Goal: Check status: Check status

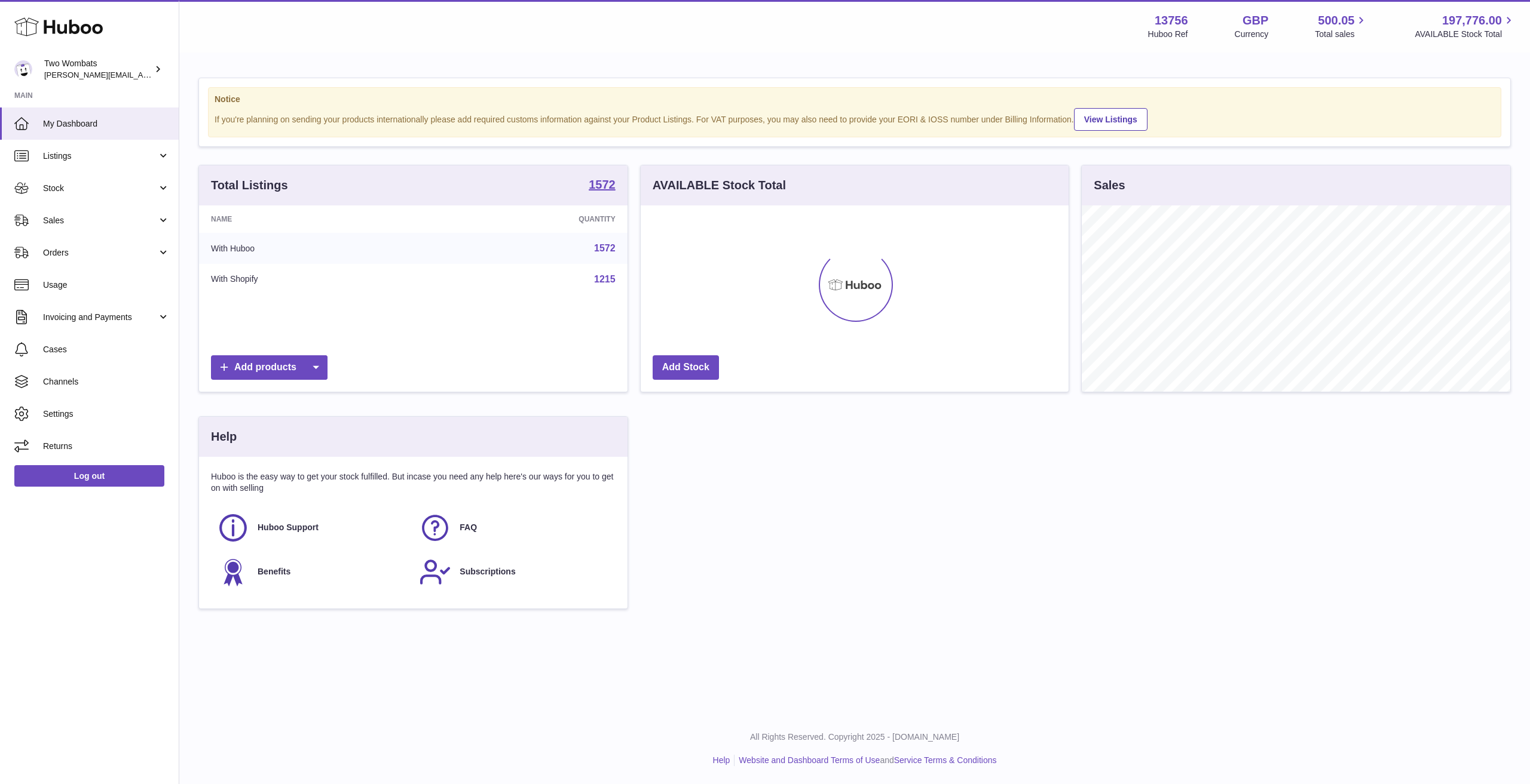
scroll to position [186, 428]
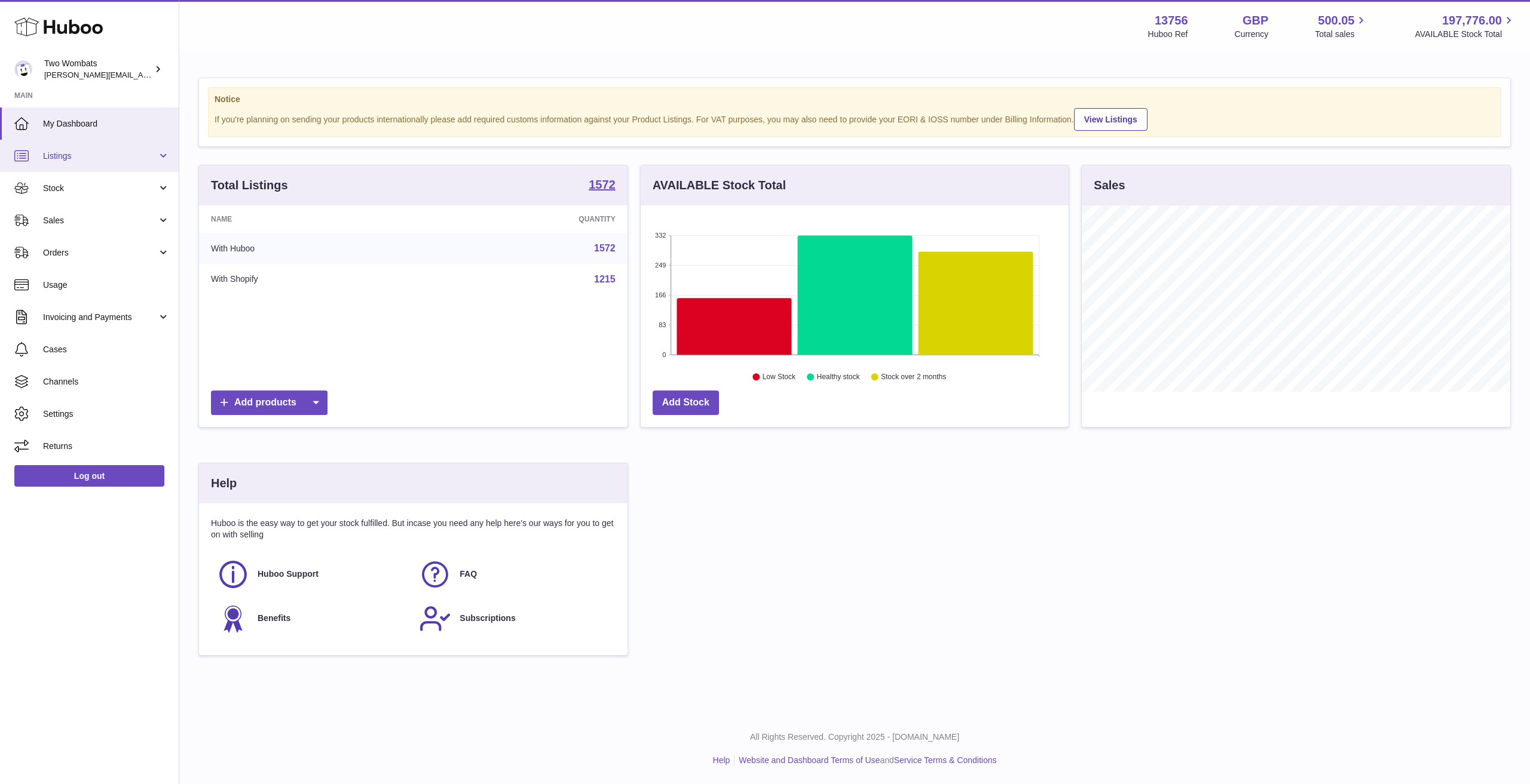
click at [78, 153] on span "Listings" at bounding box center [100, 156] width 114 height 11
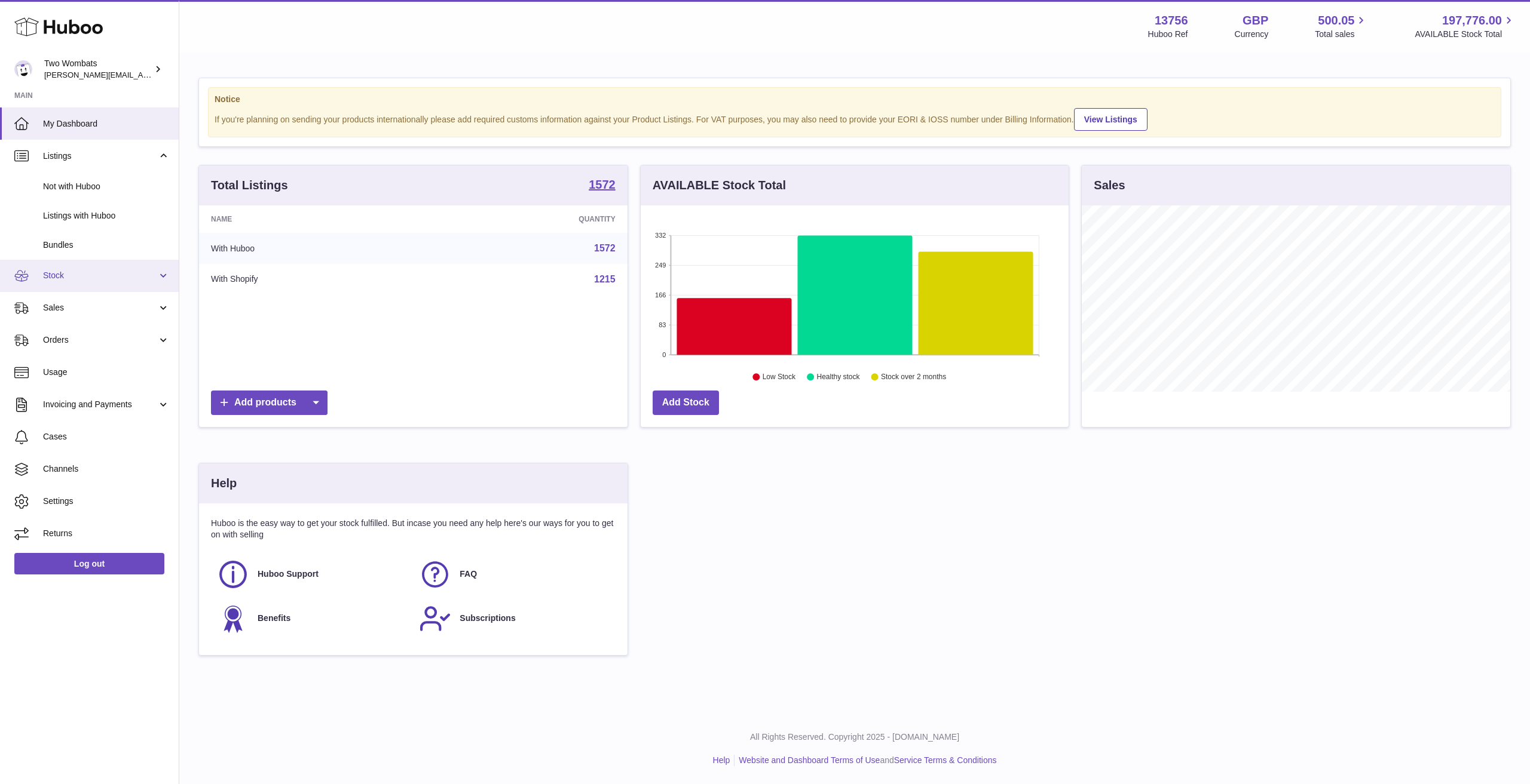
click at [75, 273] on span "Stock" at bounding box center [100, 275] width 114 height 11
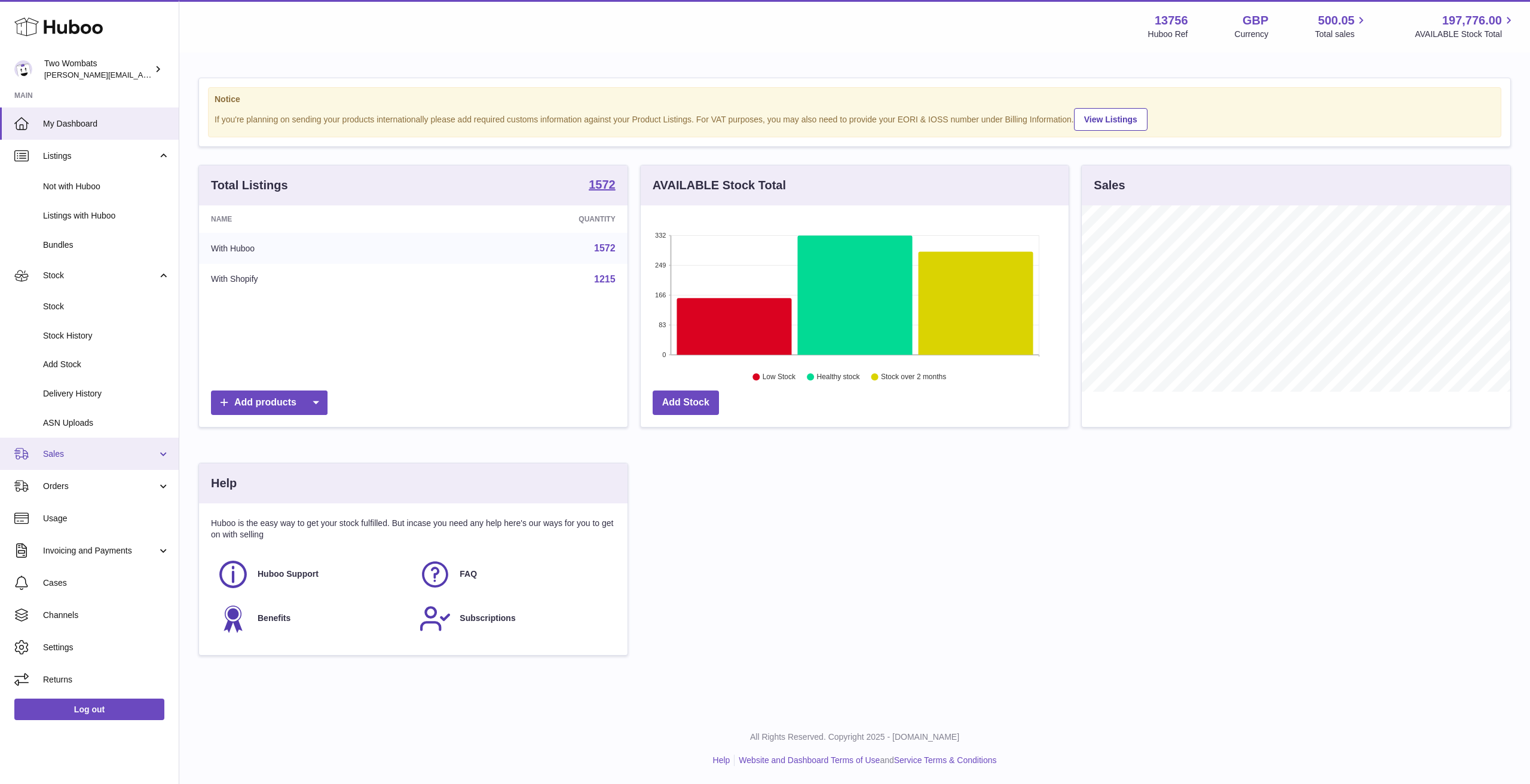
click at [85, 454] on span "Sales" at bounding box center [100, 453] width 114 height 11
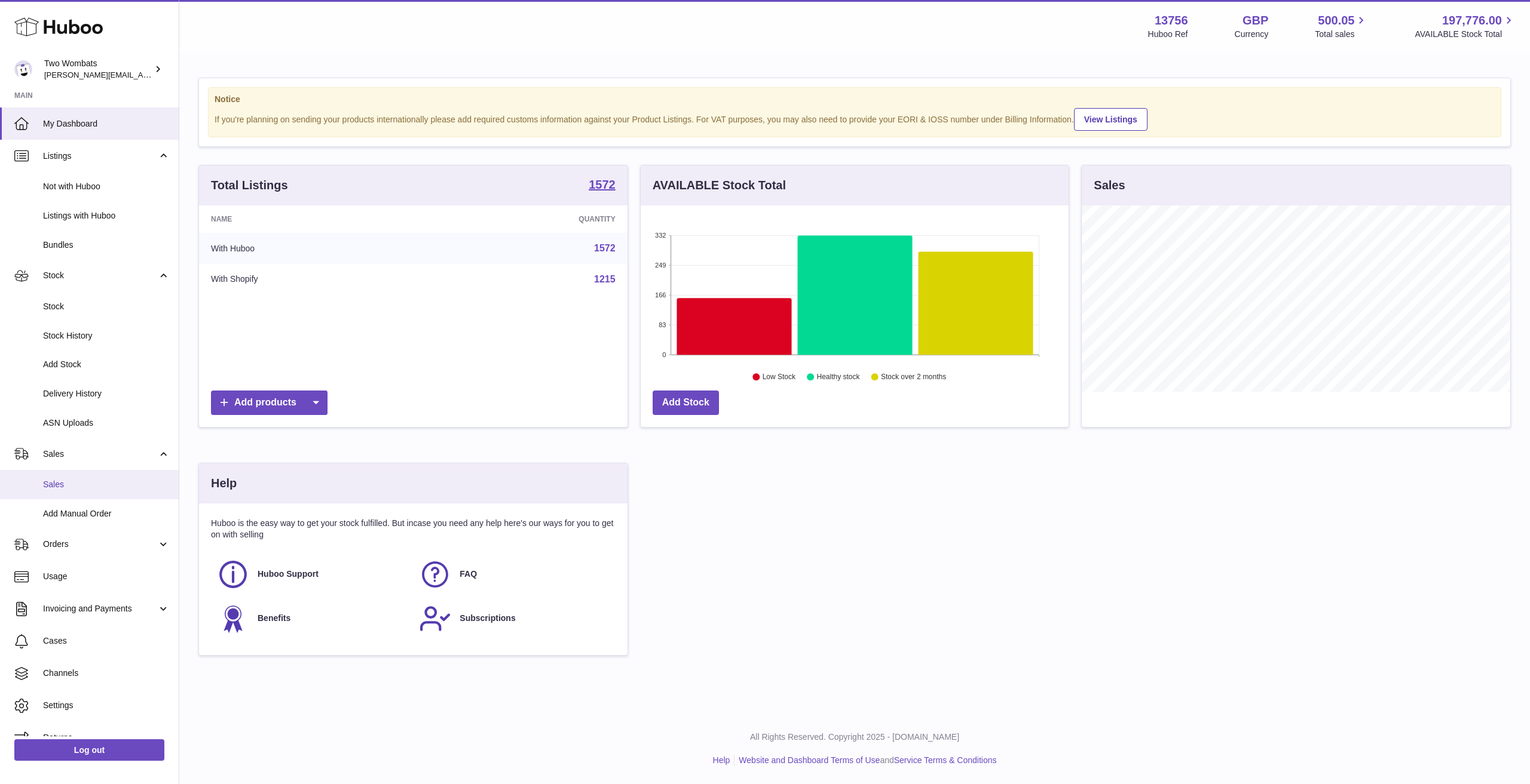
click at [81, 486] on span "Sales" at bounding box center [106, 484] width 126 height 11
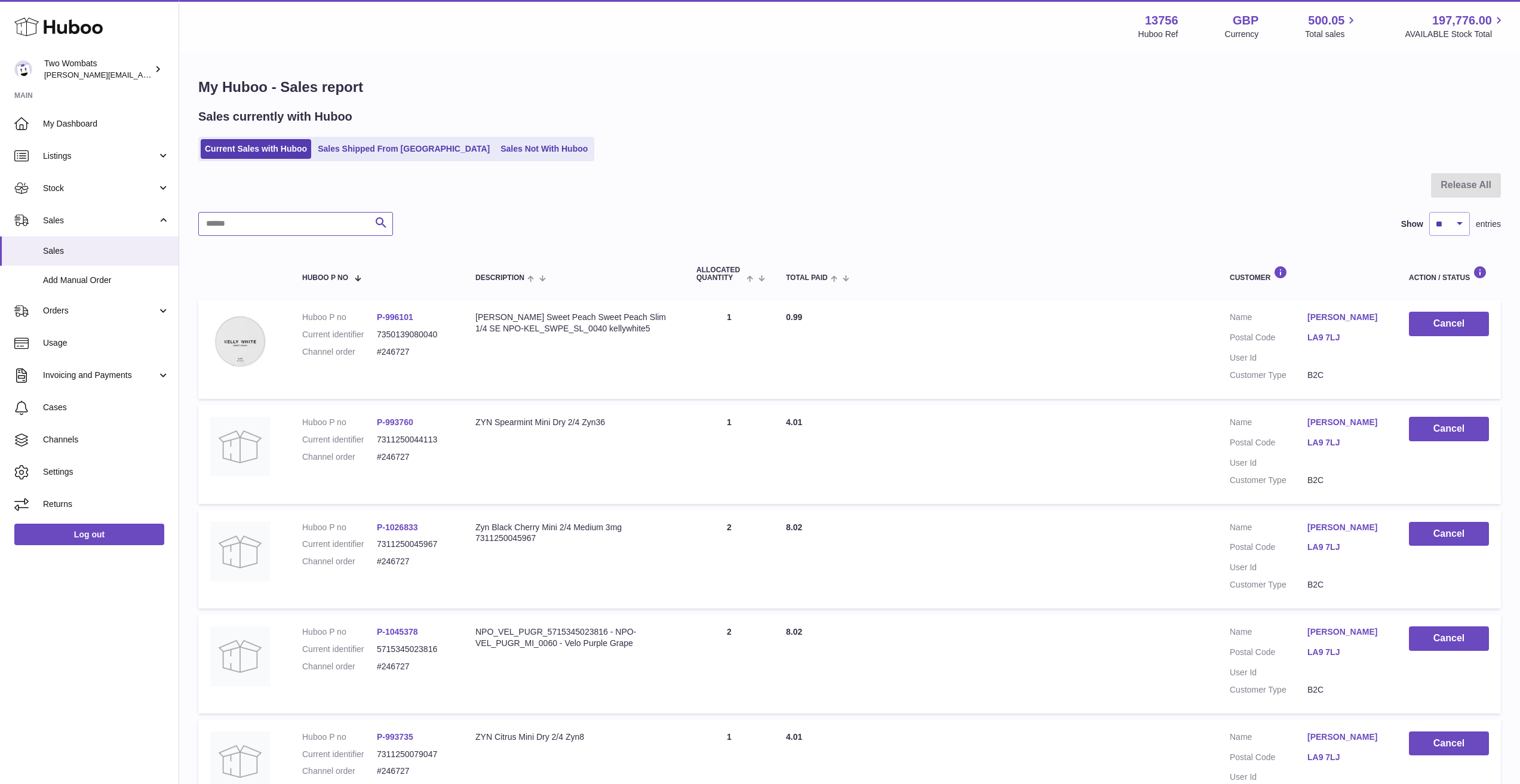
click at [278, 226] on input "text" at bounding box center [296, 224] width 195 height 24
paste input "******"
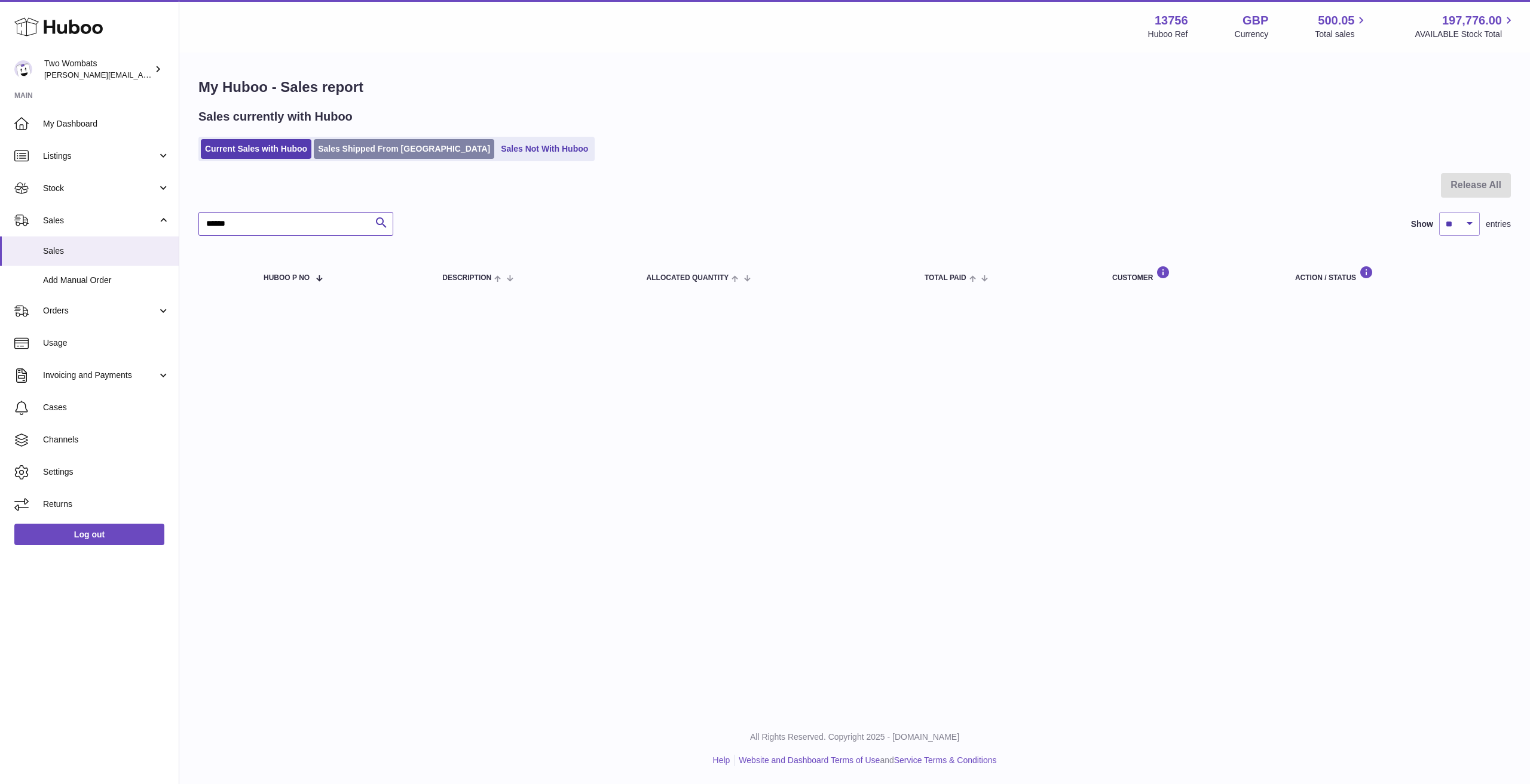
type input "******"
click at [378, 145] on link "Sales Shipped From [GEOGRAPHIC_DATA]" at bounding box center [404, 149] width 181 height 19
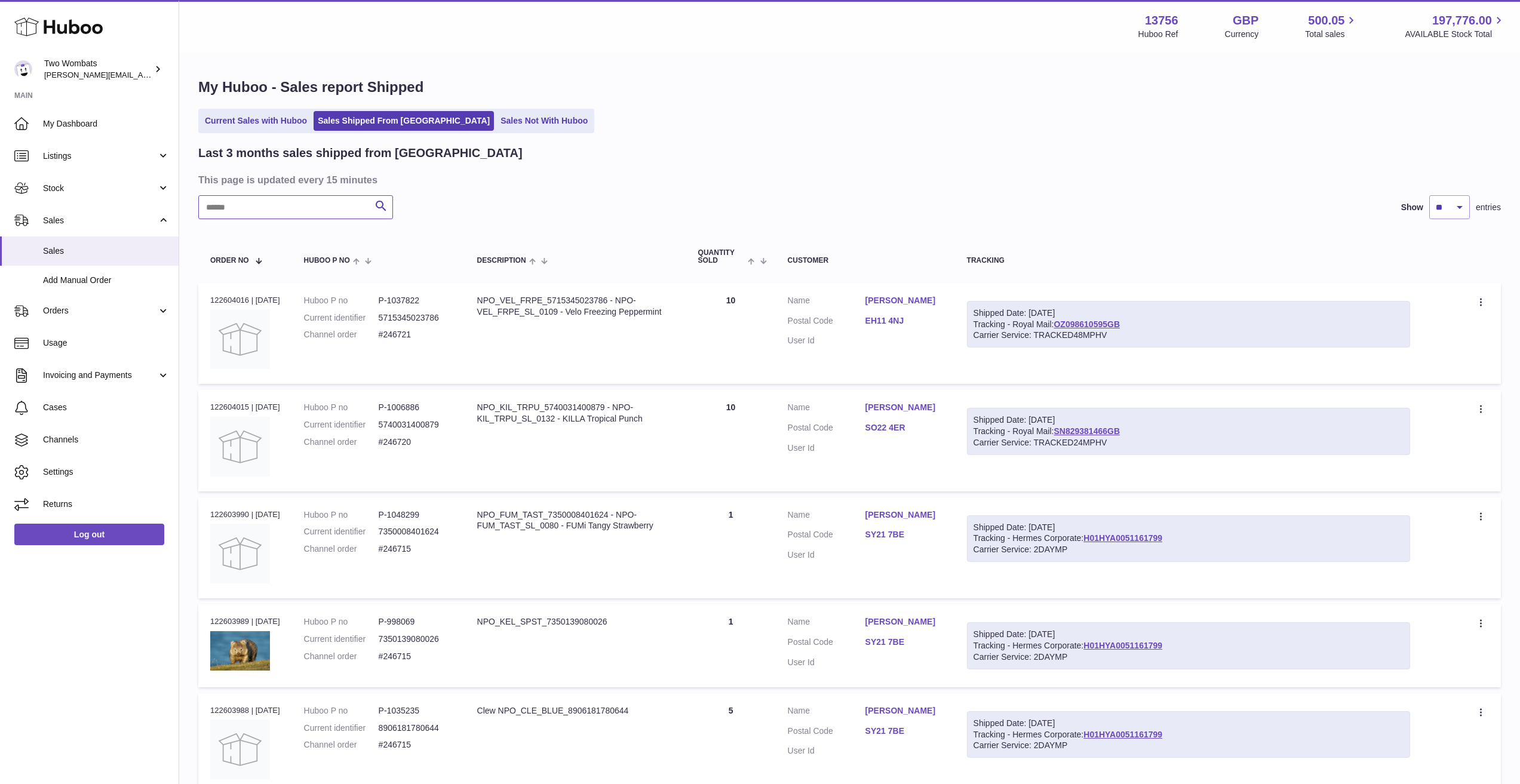
click at [288, 208] on input "text" at bounding box center [296, 207] width 195 height 24
paste input "******"
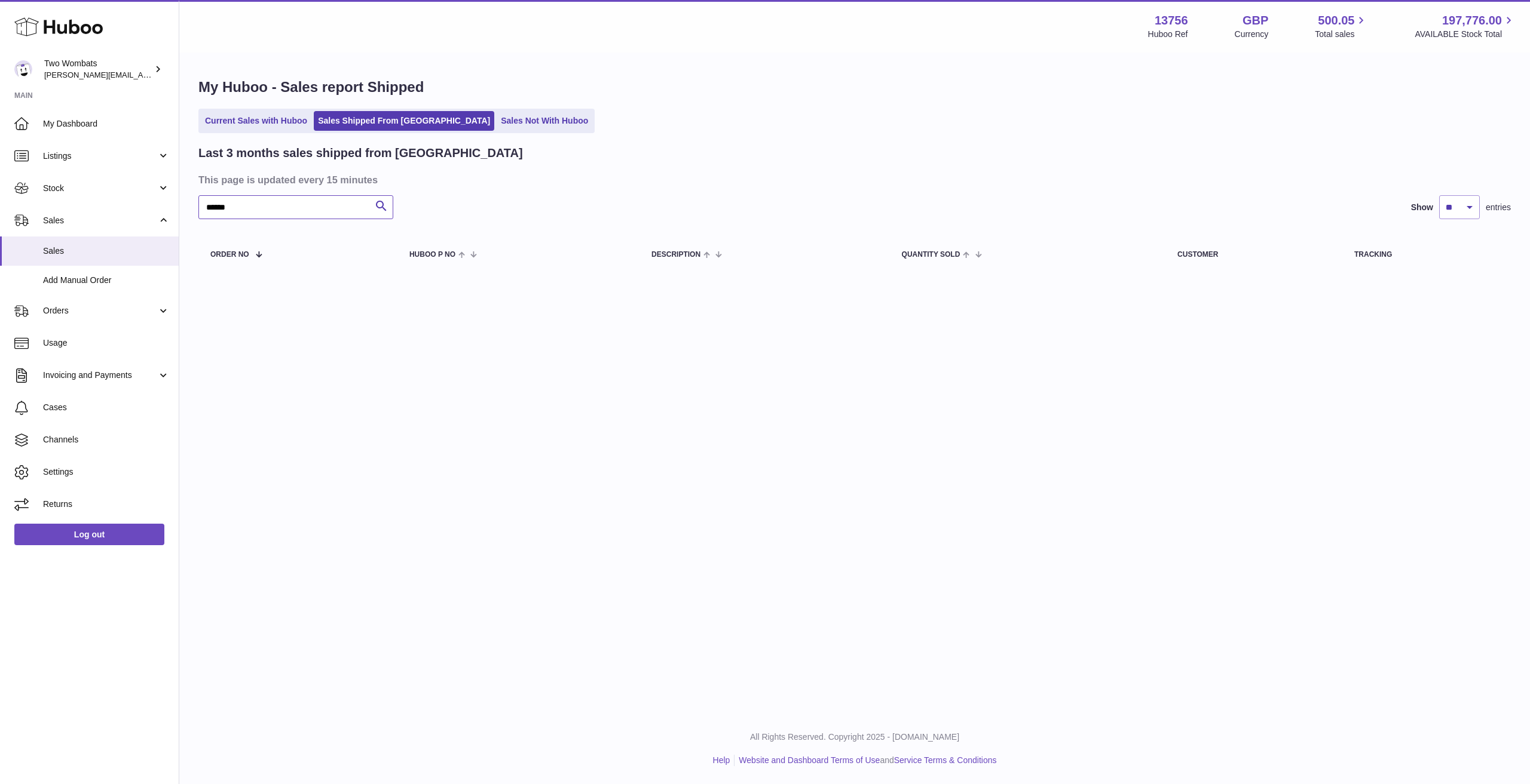
type input "******"
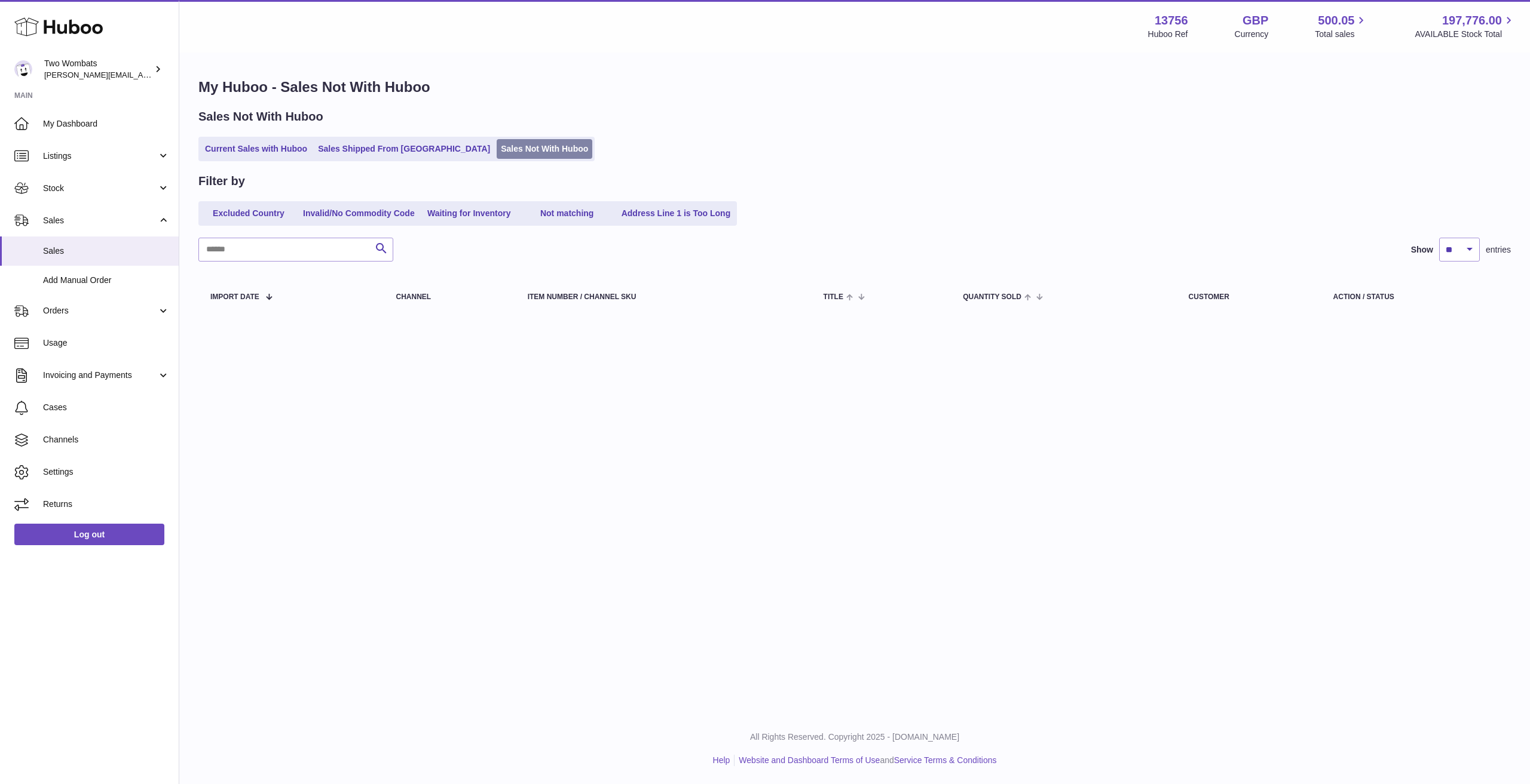
click at [499, 155] on link "Sales Not With Huboo" at bounding box center [544, 149] width 96 height 19
click at [83, 307] on span "Orders" at bounding box center [100, 310] width 114 height 11
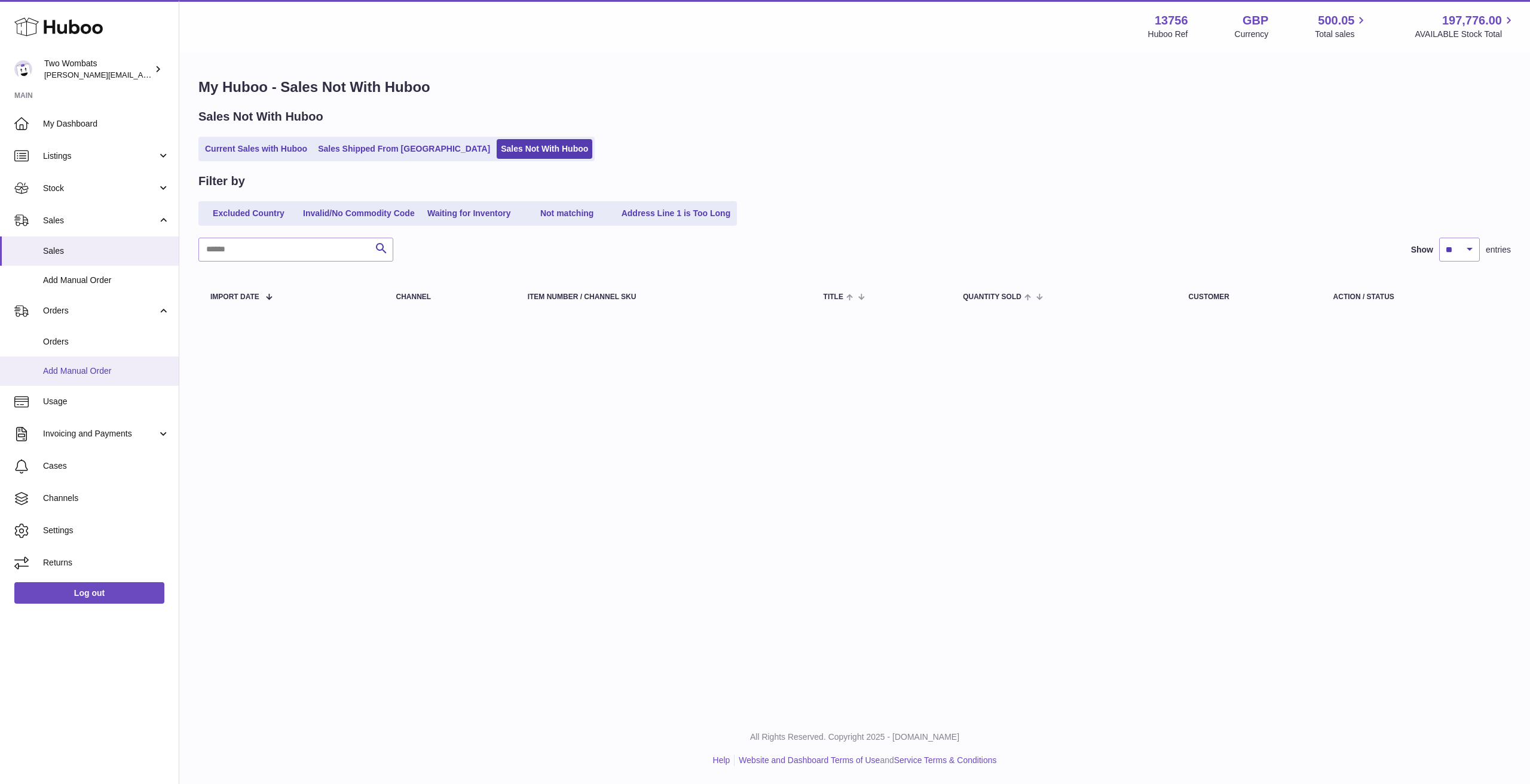
click at [83, 357] on link "Add Manual Order" at bounding box center [89, 371] width 179 height 29
click at [94, 336] on span "Orders" at bounding box center [106, 341] width 126 height 11
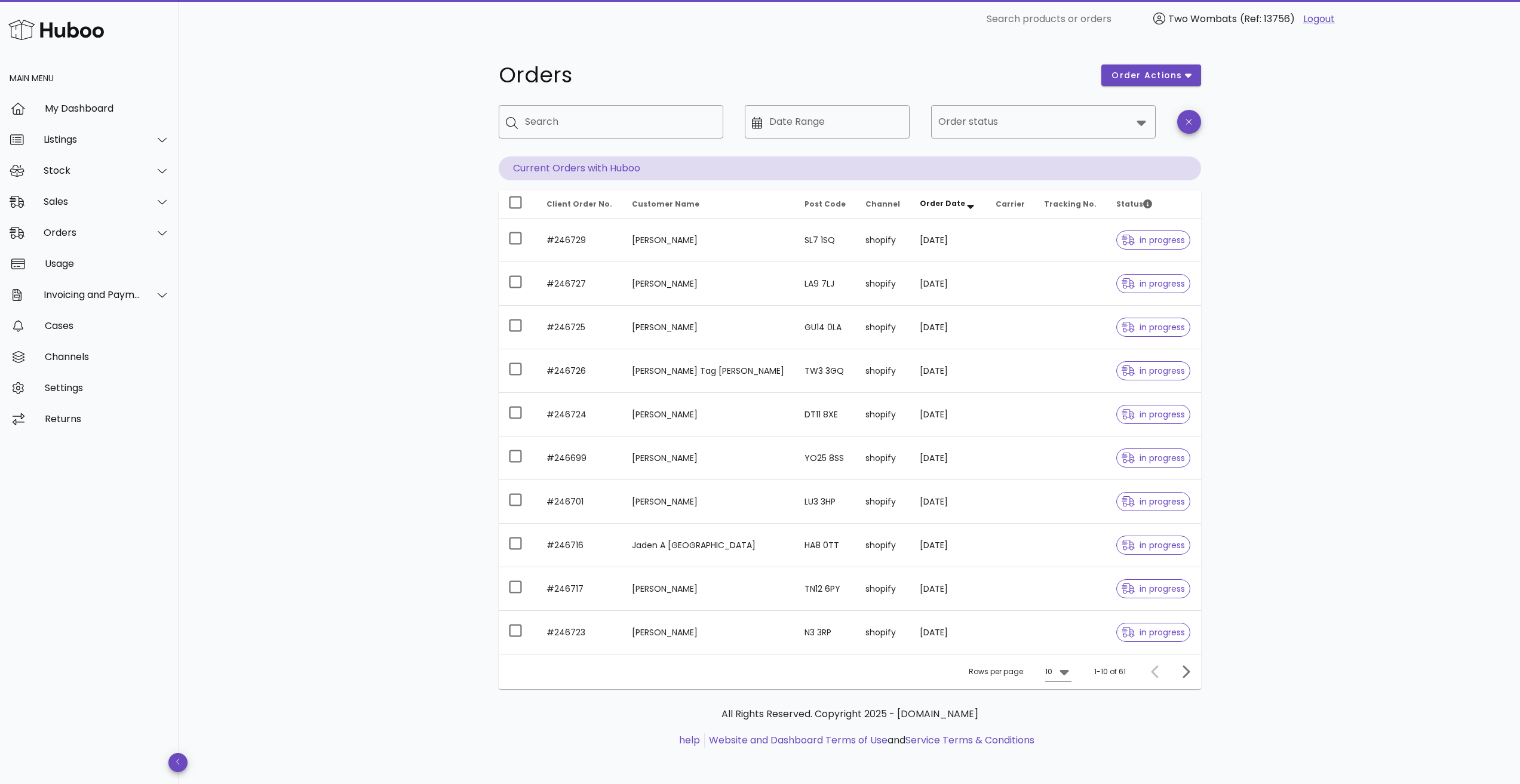
click at [1128, 141] on div "​ Order status" at bounding box center [1044, 131] width 225 height 52
click at [1005, 135] on div at bounding box center [1035, 122] width 194 height 29
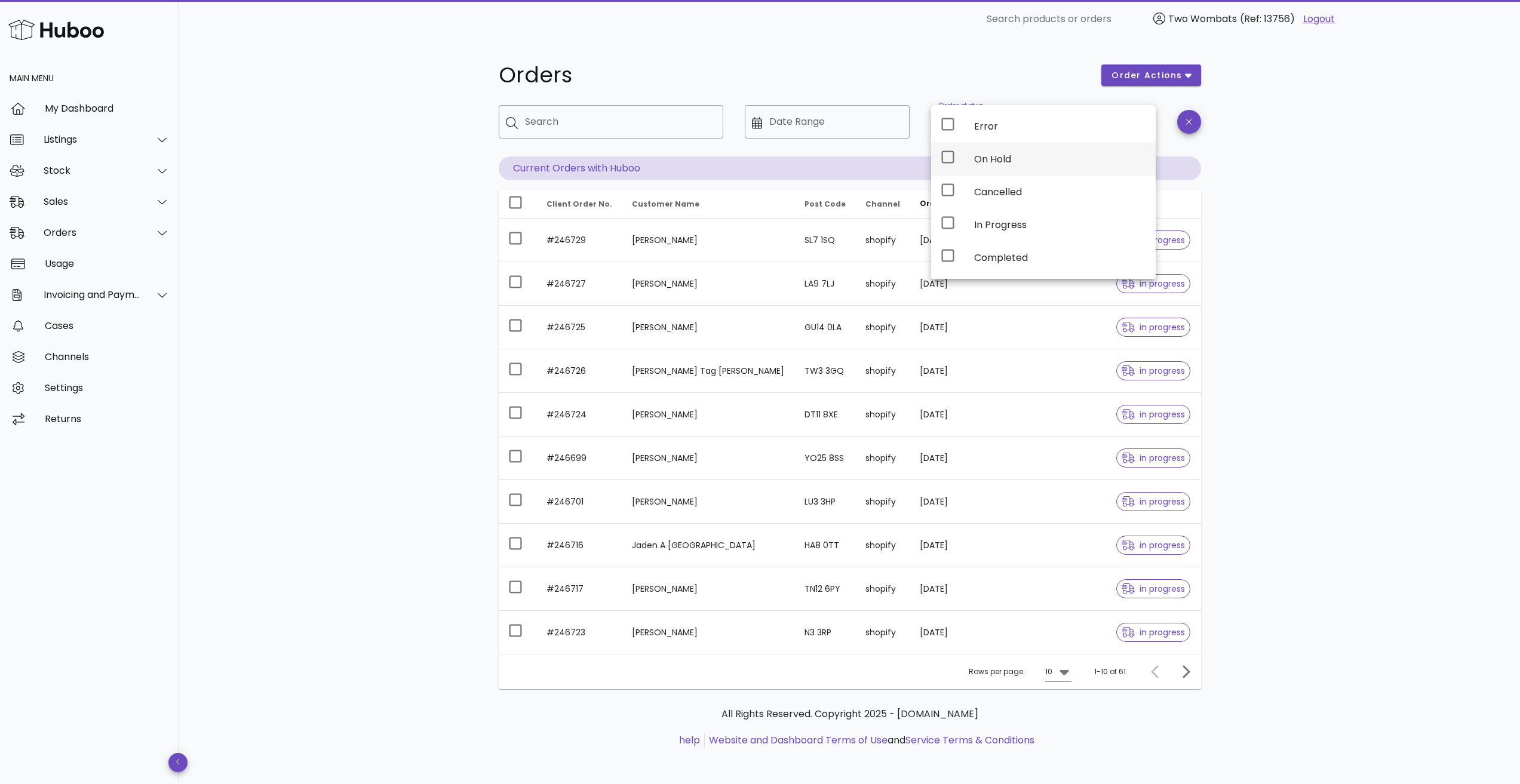
click at [973, 153] on div "On Hold" at bounding box center [1044, 159] width 225 height 32
click at [1321, 217] on div "Orders order actions ​ Search ​ Date Range ​ Order status On Hold Current Order…" at bounding box center [849, 412] width 1341 height 748
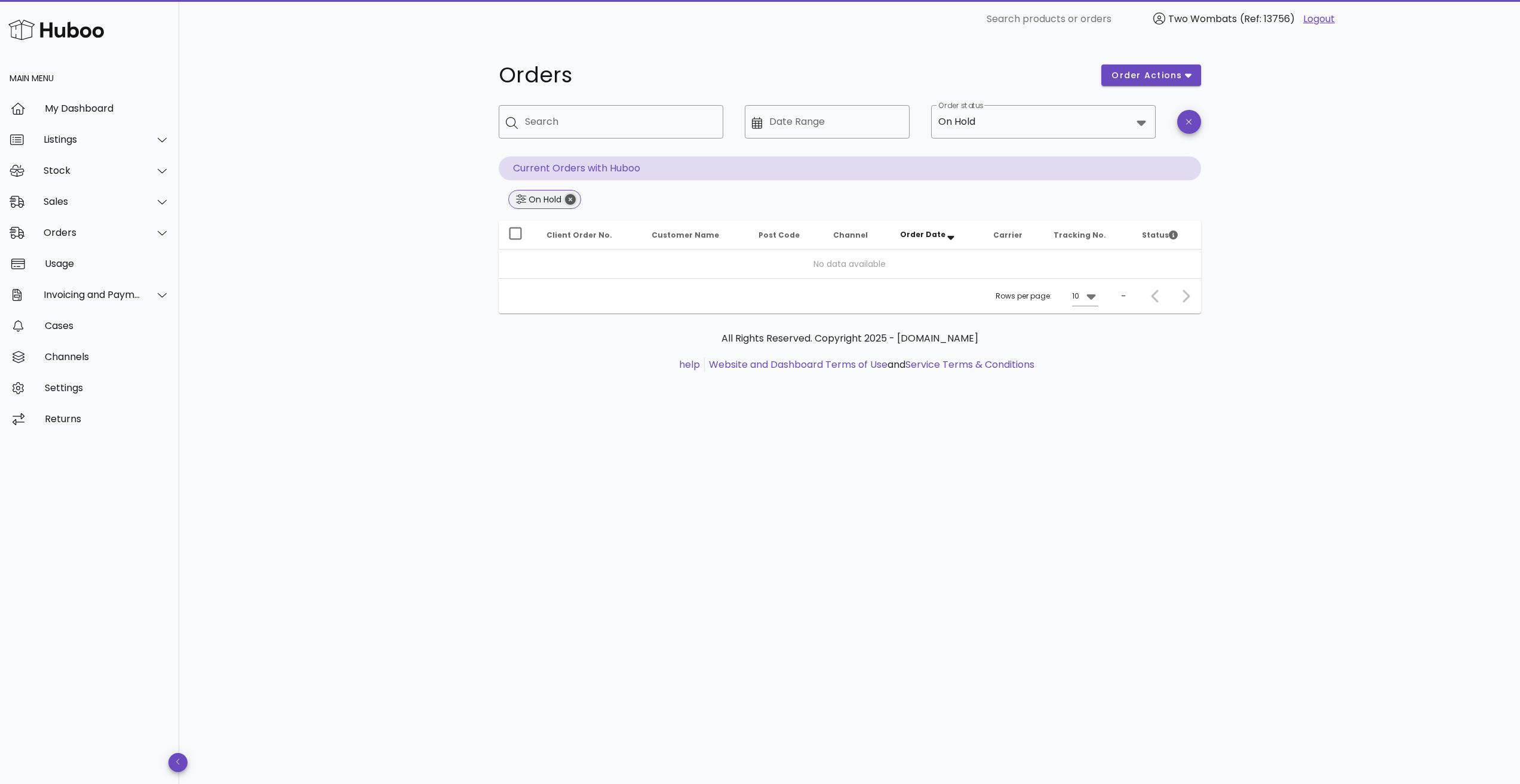
click at [572, 202] on icon "Close" at bounding box center [570, 199] width 11 height 11
click at [986, 116] on input "Order status" at bounding box center [1055, 122] width 154 height 19
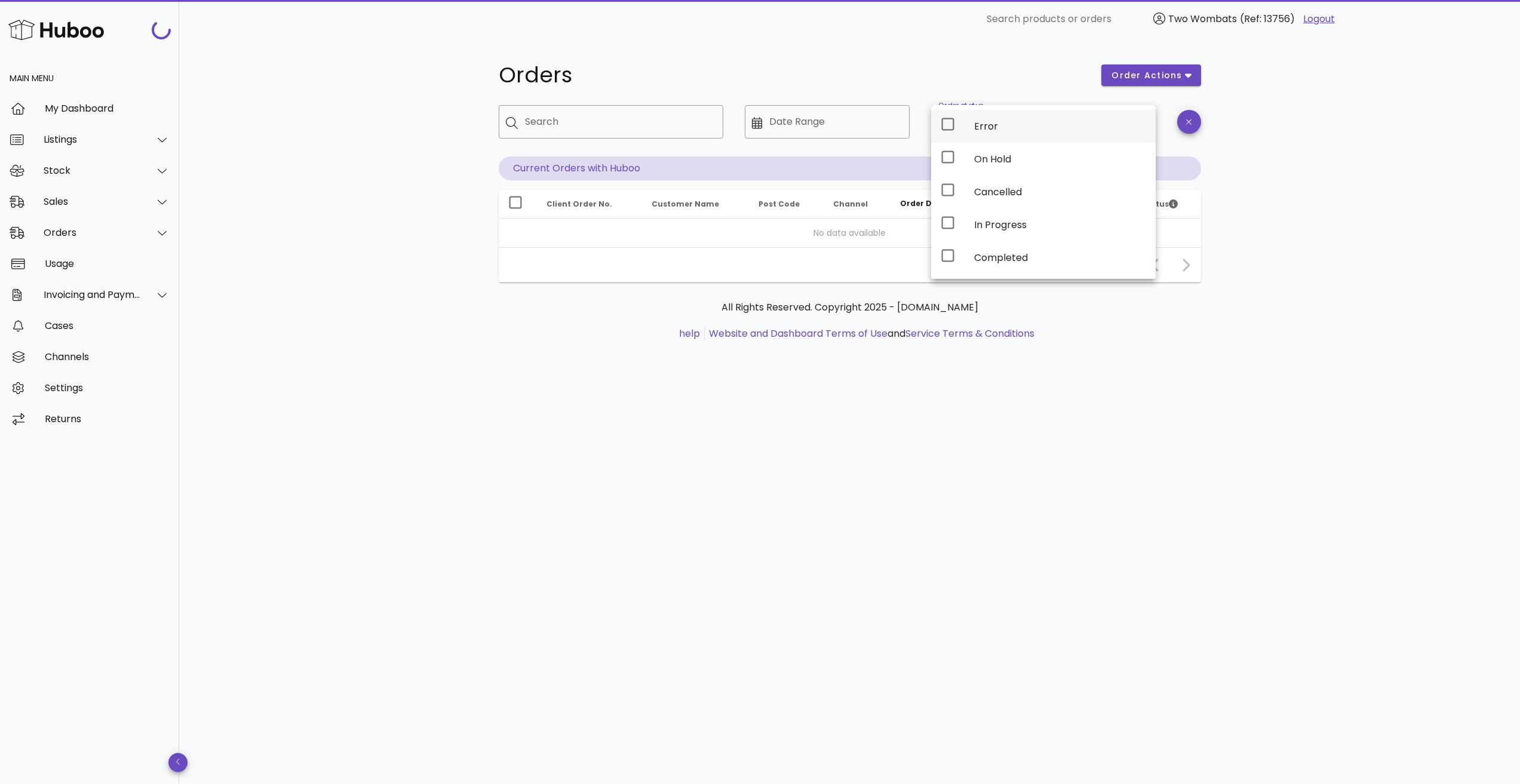
click at [974, 128] on div "Error" at bounding box center [1060, 126] width 172 height 11
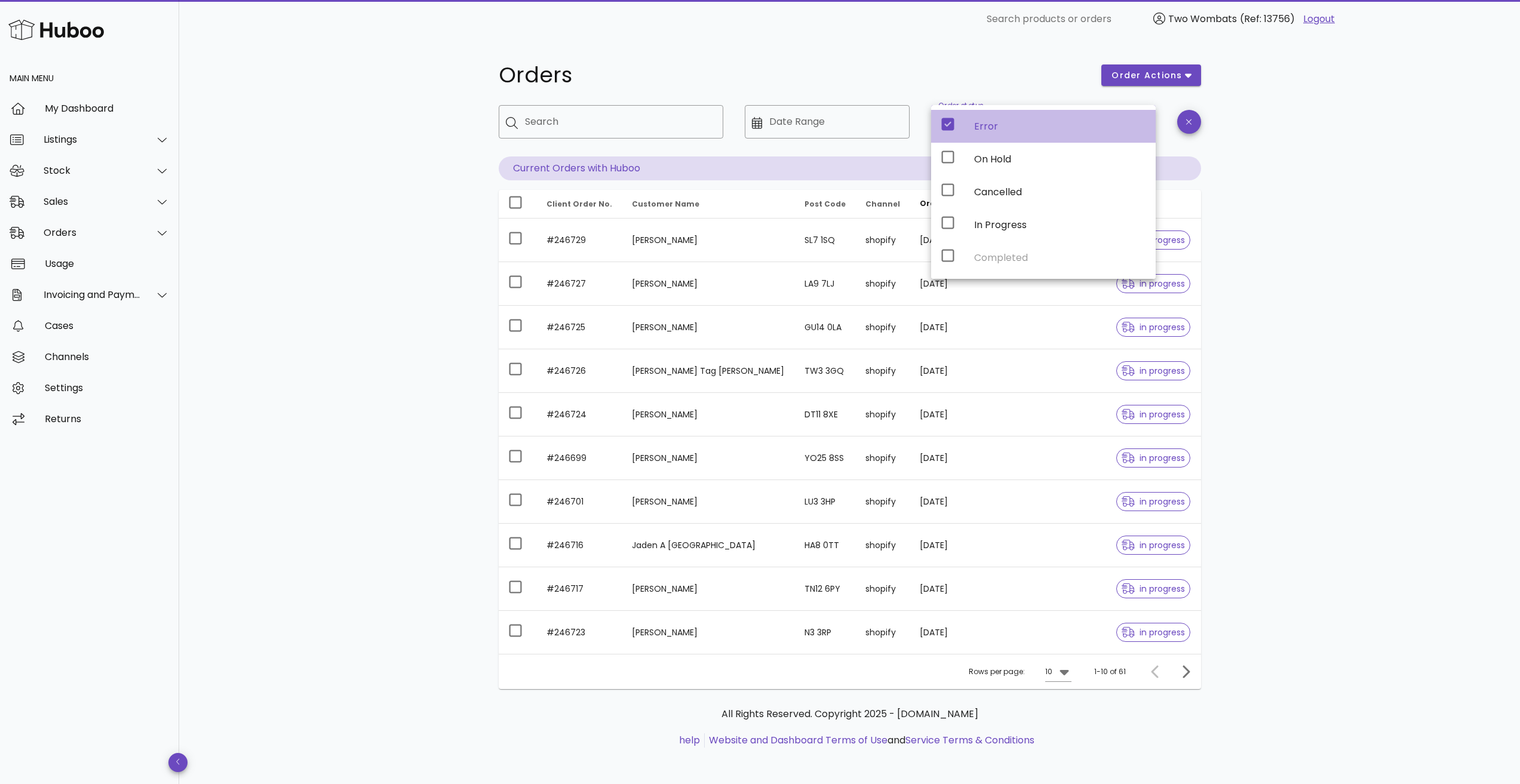
click at [1384, 231] on div "Orders order actions ​ Search ​ Date Range ​ Order status Error Current Orders …" at bounding box center [849, 412] width 1341 height 748
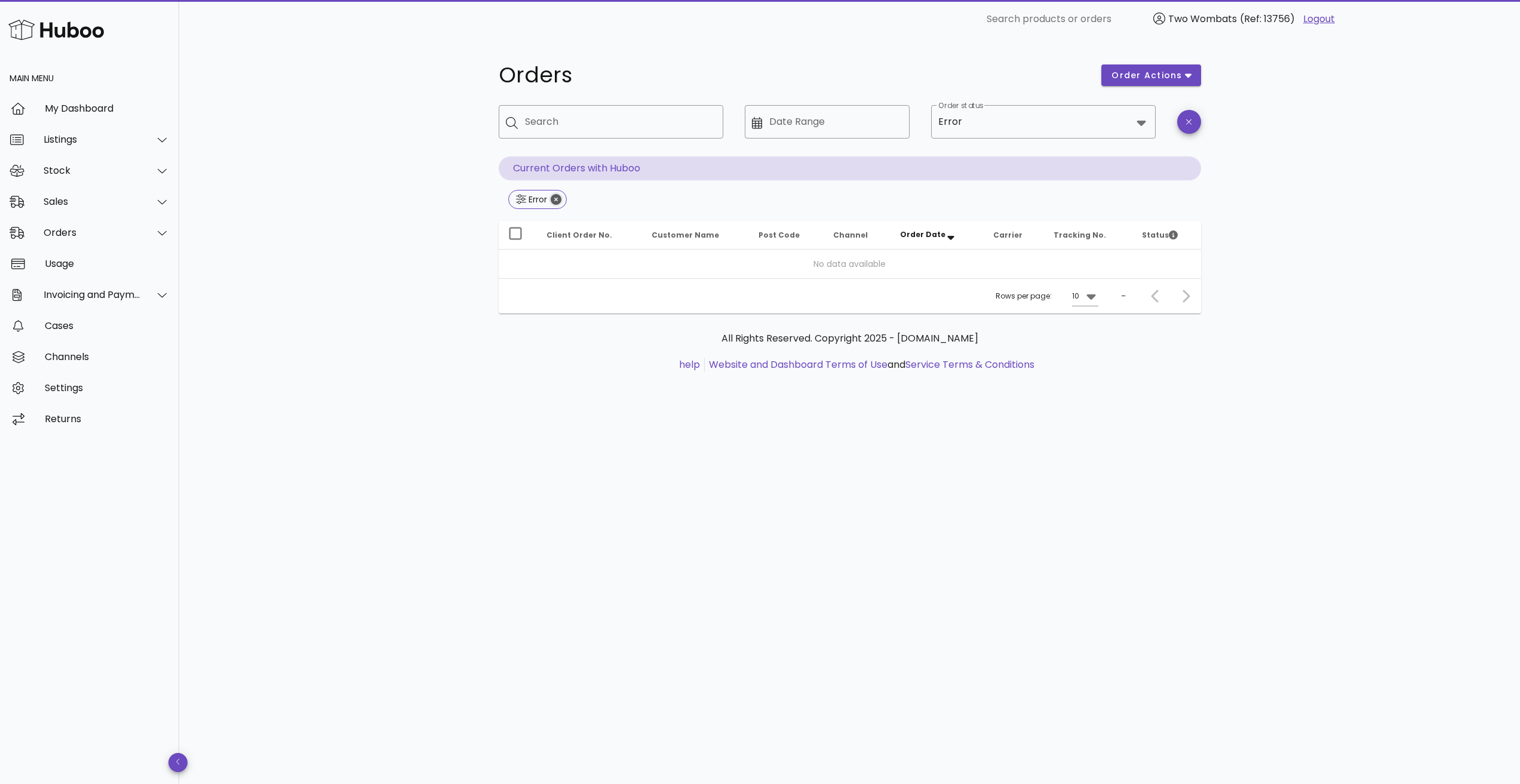
drag, startPoint x: 559, startPoint y: 199, endPoint x: 608, endPoint y: 202, distance: 49.1
click at [559, 199] on icon "Close" at bounding box center [556, 199] width 11 height 11
